Goal: Task Accomplishment & Management: Manage account settings

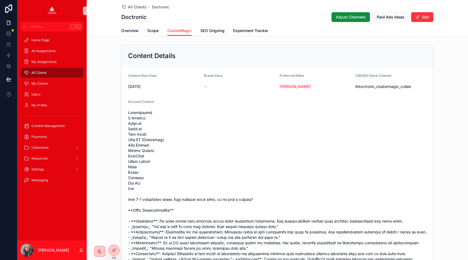
click at [50, 73] on div "All Clients" at bounding box center [52, 72] width 56 height 9
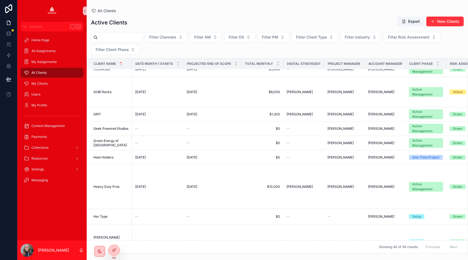
scroll to position [474, 0]
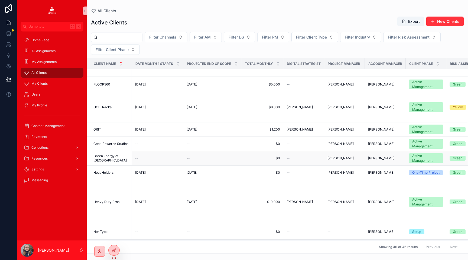
click at [108, 159] on span "Green Energy of [GEOGRAPHIC_DATA]" at bounding box center [111, 158] width 35 height 9
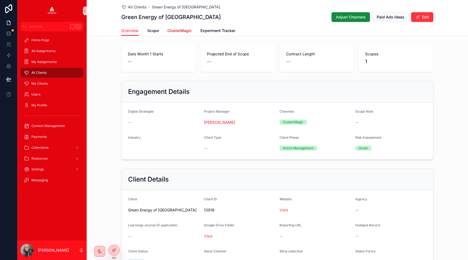
click at [178, 31] on span "ClusterMagic" at bounding box center [180, 30] width 24 height 5
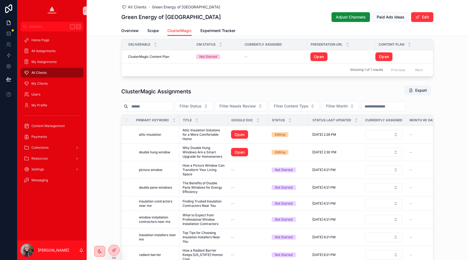
scroll to position [175, 0]
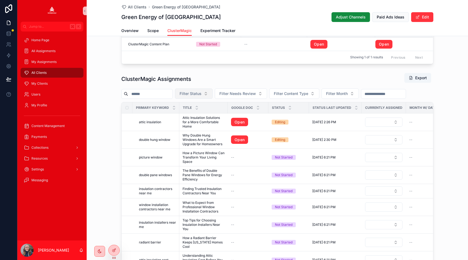
click at [198, 96] on button "Filter Status" at bounding box center [194, 93] width 38 height 10
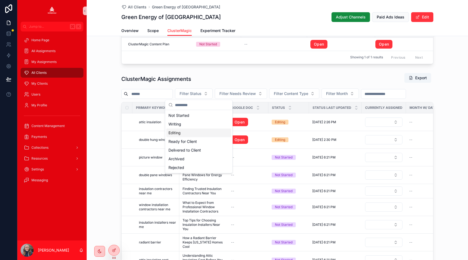
click at [192, 131] on div "Editing" at bounding box center [198, 132] width 65 height 9
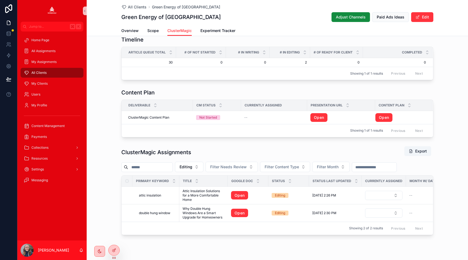
scroll to position [114, 0]
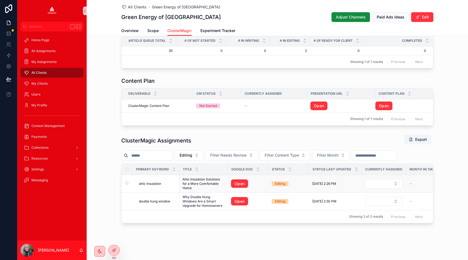
click at [148, 185] on span "attic insulation" at bounding box center [150, 183] width 22 height 4
click at [242, 185] on link "Open" at bounding box center [239, 183] width 17 height 9
click at [155, 203] on span "double hung window" at bounding box center [154, 201] width 31 height 4
click at [240, 200] on link "Open" at bounding box center [239, 201] width 17 height 9
